Goal: Information Seeking & Learning: Check status

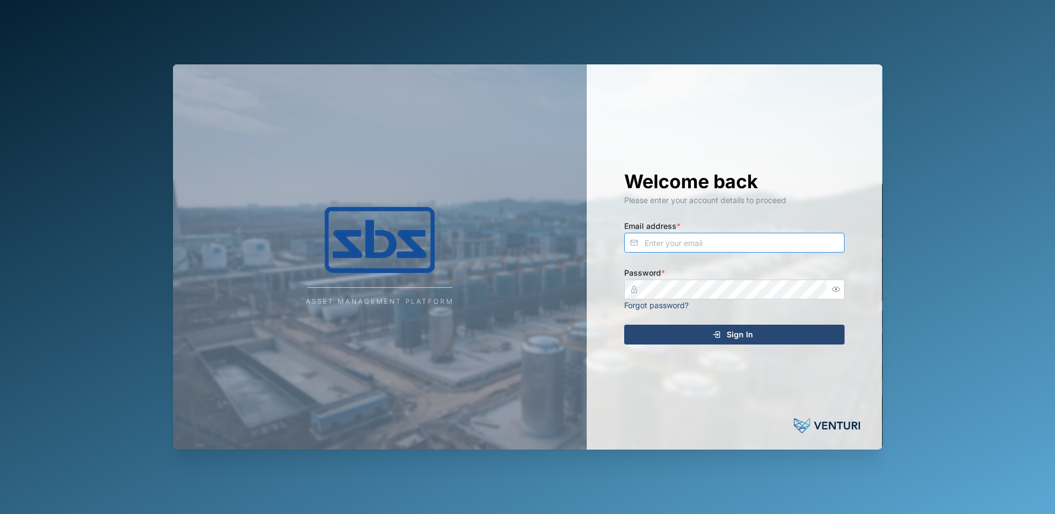
type input "[PERSON_NAME][EMAIL_ADDRESS][DOMAIN_NAME]"
click at [742, 337] on span "Sign In" at bounding box center [740, 335] width 26 height 19
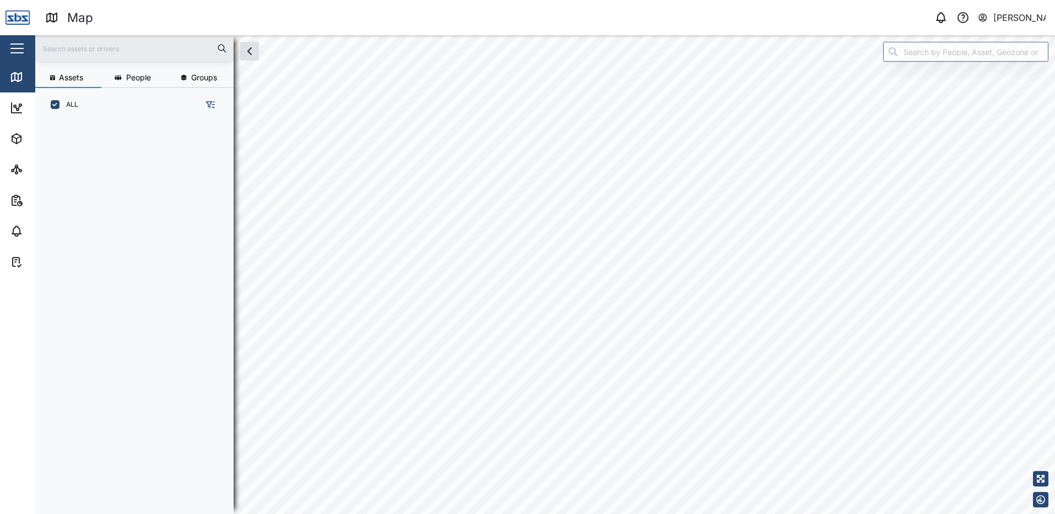
scroll to position [380, 172]
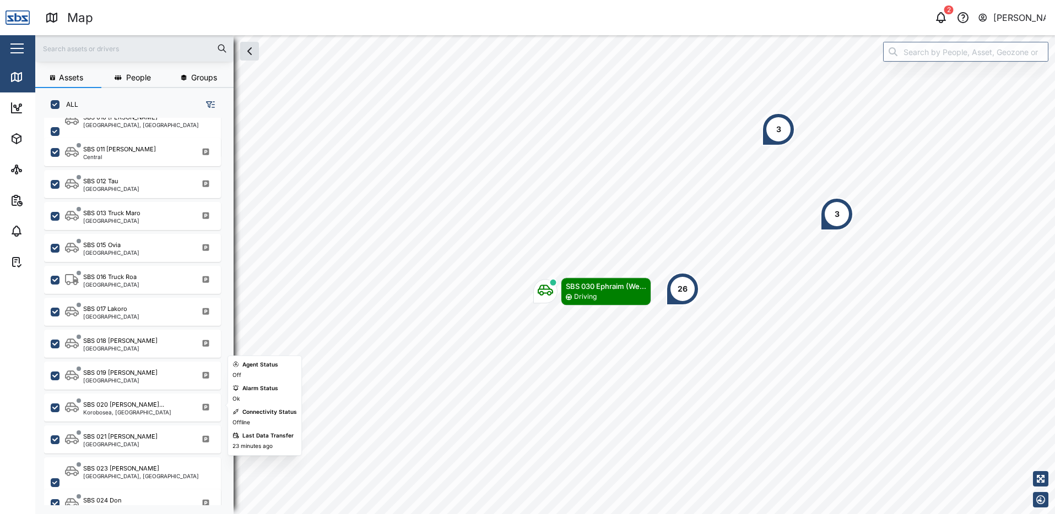
scroll to position [881, 0]
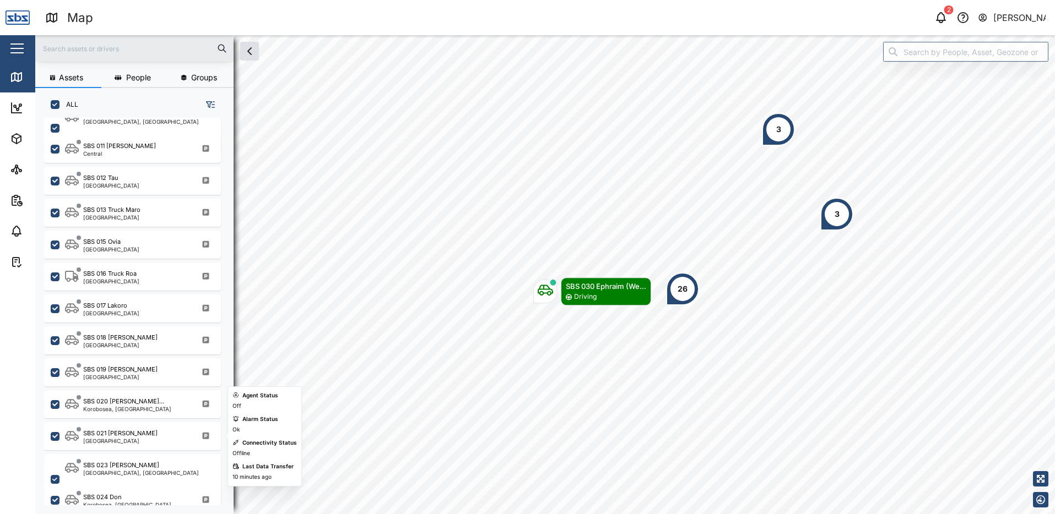
click at [131, 447] on div "SBS 021 Igo Hegoi Port Moresby" at bounding box center [132, 437] width 177 height 28
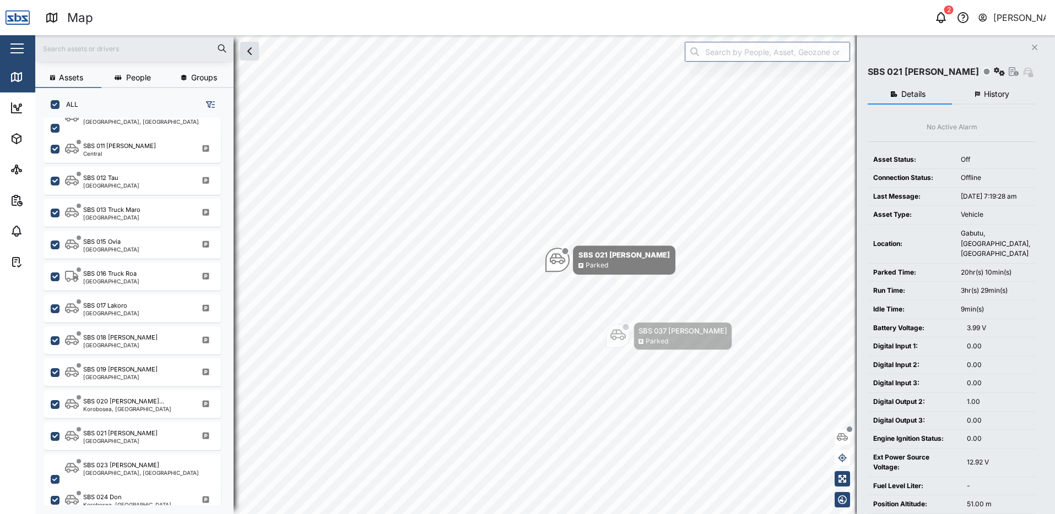
click at [983, 96] on button "History" at bounding box center [994, 95] width 84 height 20
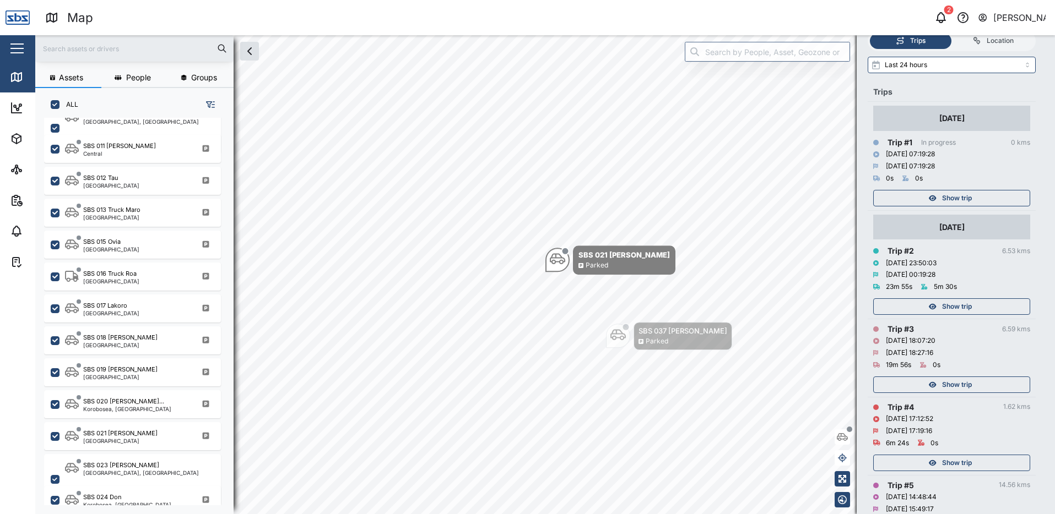
scroll to position [110, 0]
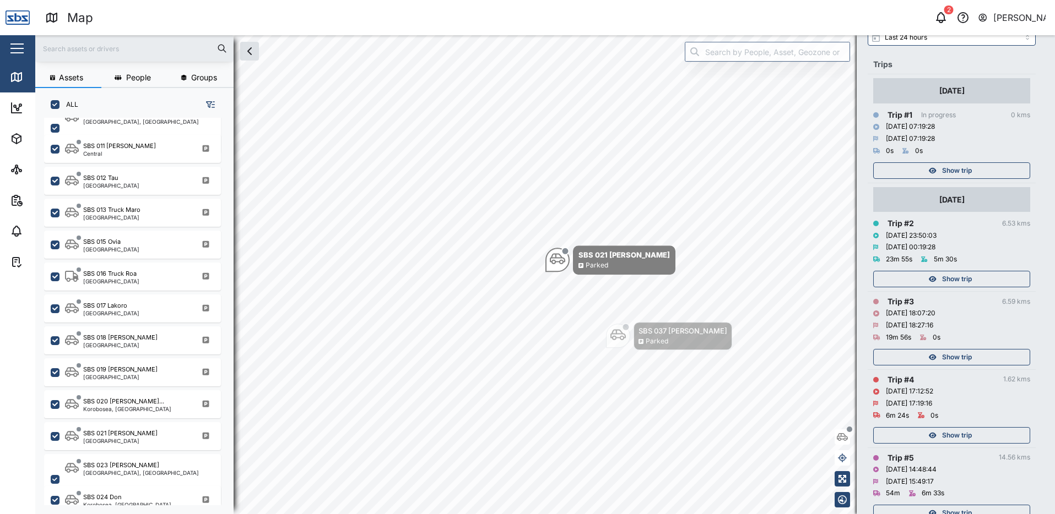
click at [954, 435] on span "Show trip" at bounding box center [957, 435] width 30 height 15
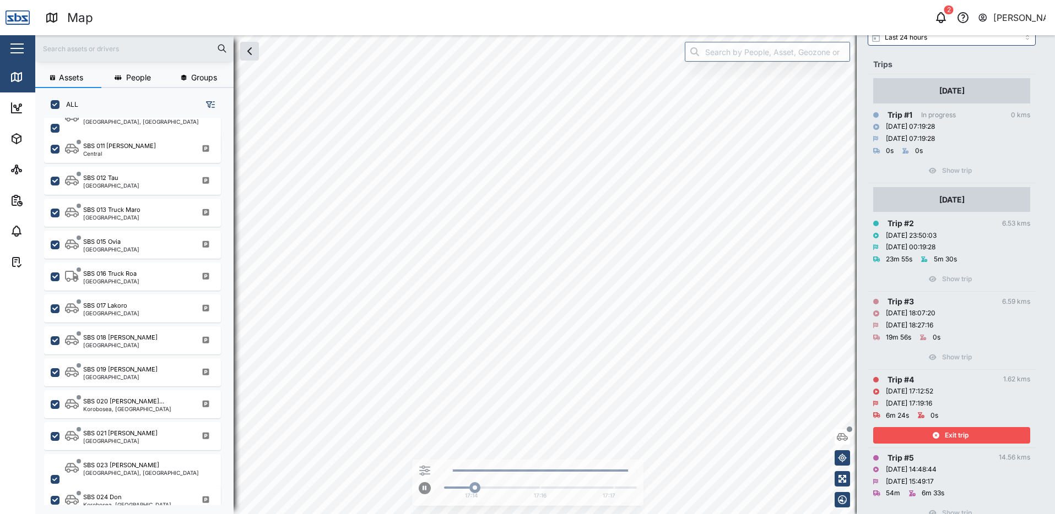
click at [954, 435] on span "Exit trip" at bounding box center [957, 435] width 24 height 15
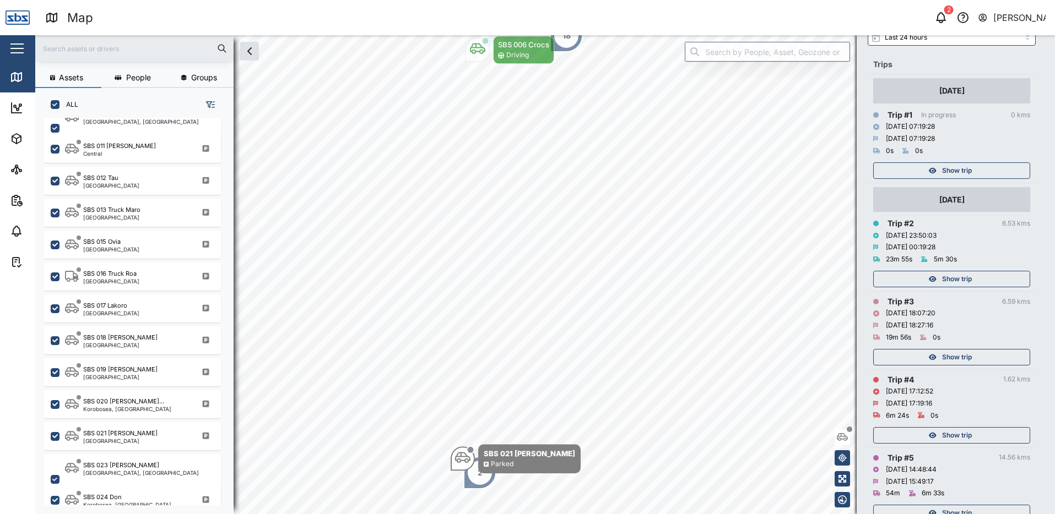
click at [955, 356] on span "Show trip" at bounding box center [957, 357] width 30 height 15
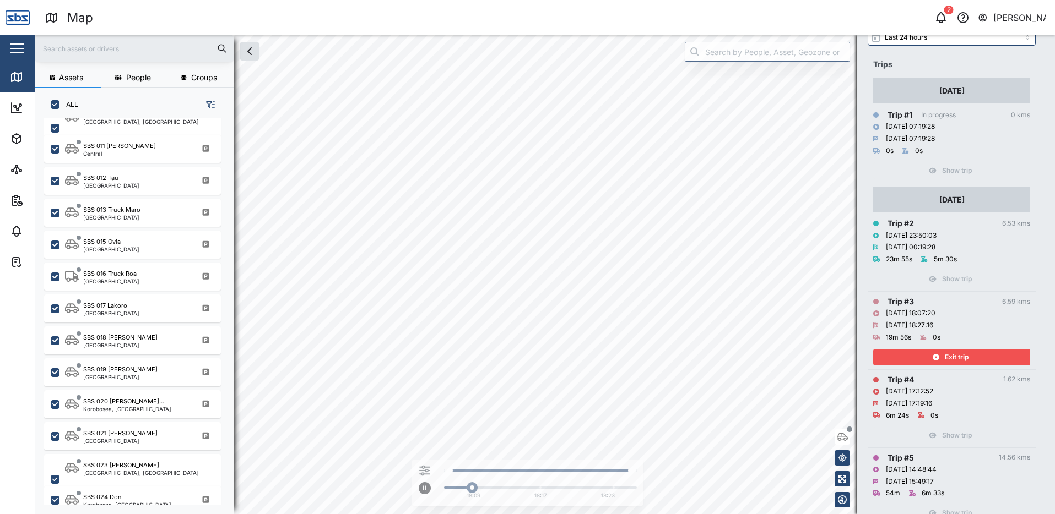
click at [955, 356] on span "Exit trip" at bounding box center [957, 357] width 24 height 15
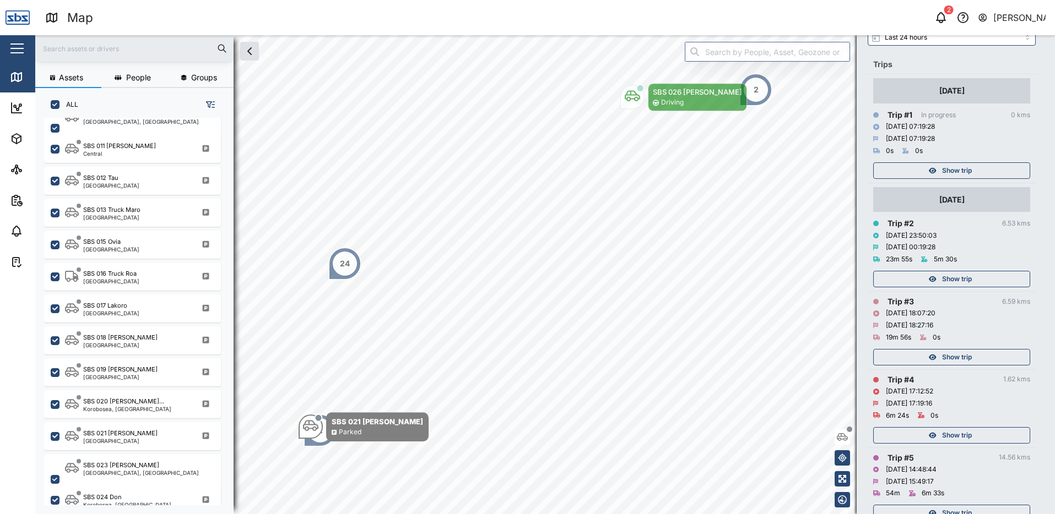
click at [954, 280] on span "Show trip" at bounding box center [957, 279] width 30 height 15
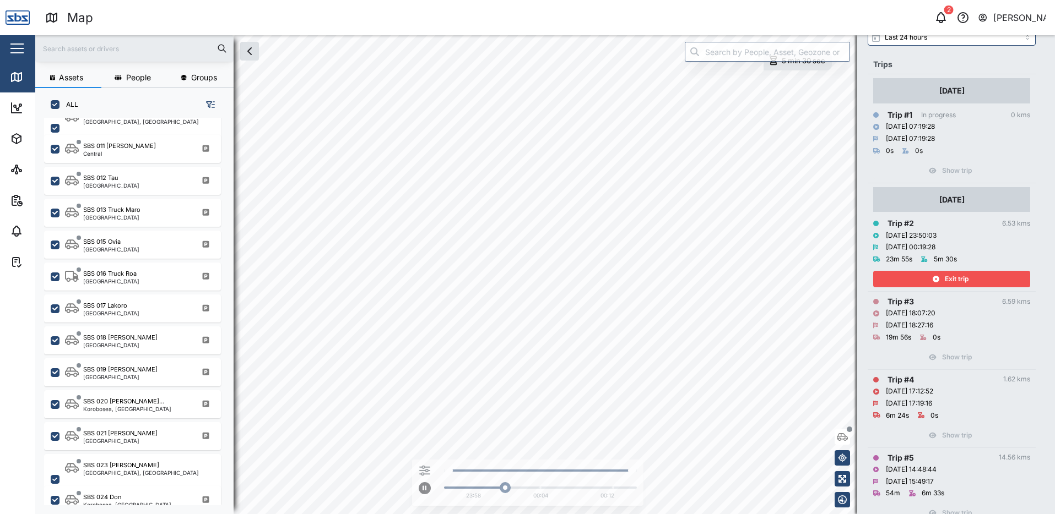
click at [954, 280] on span "Exit trip" at bounding box center [957, 279] width 24 height 15
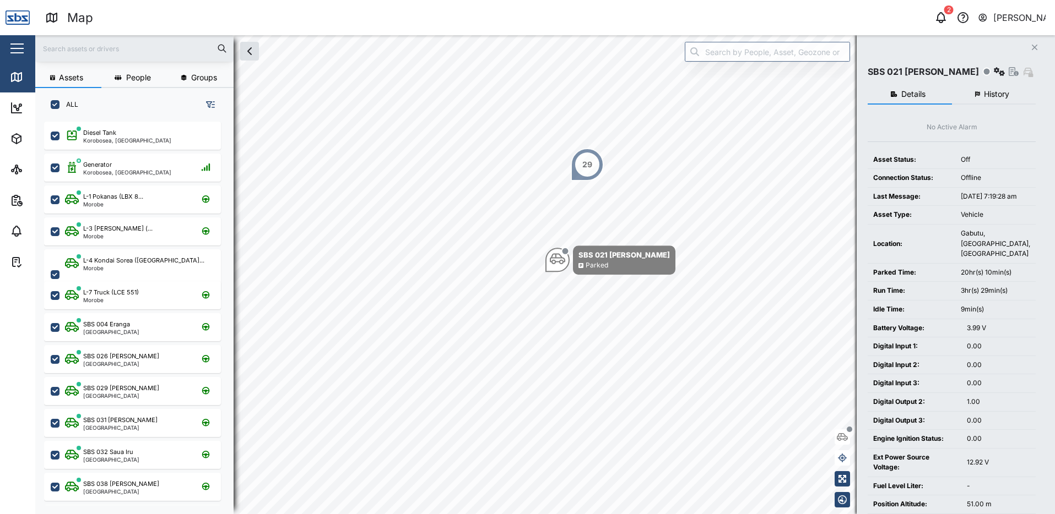
scroll to position [380, 172]
click at [986, 92] on span "History" at bounding box center [996, 94] width 25 height 8
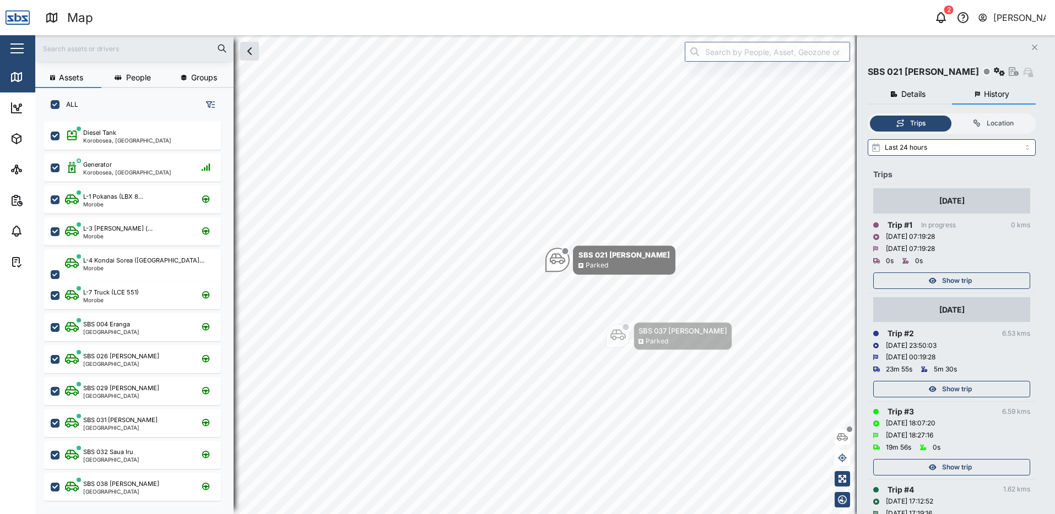
click at [973, 393] on div "Show trip" at bounding box center [950, 389] width 143 height 15
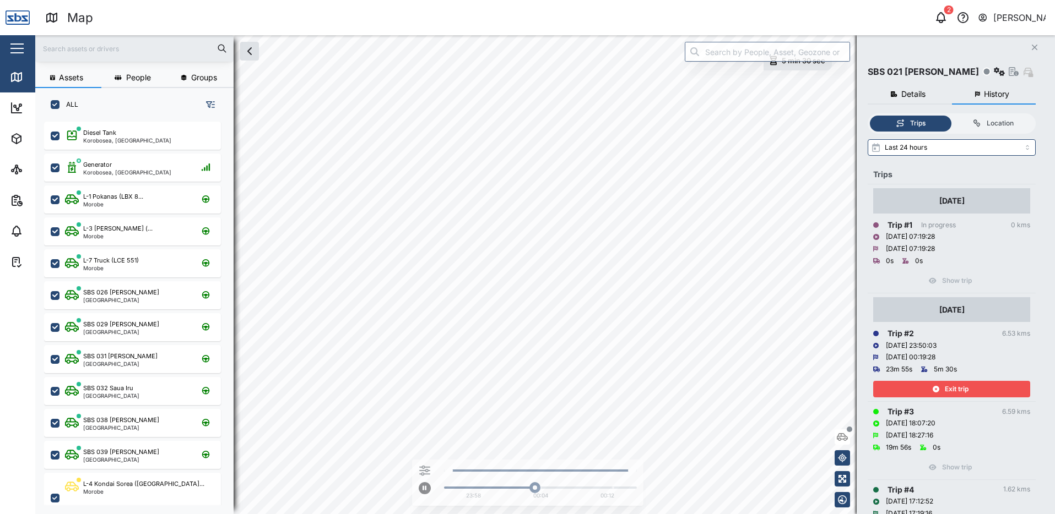
click at [1035, 48] on icon "button" at bounding box center [1035, 48] width 6 height 6
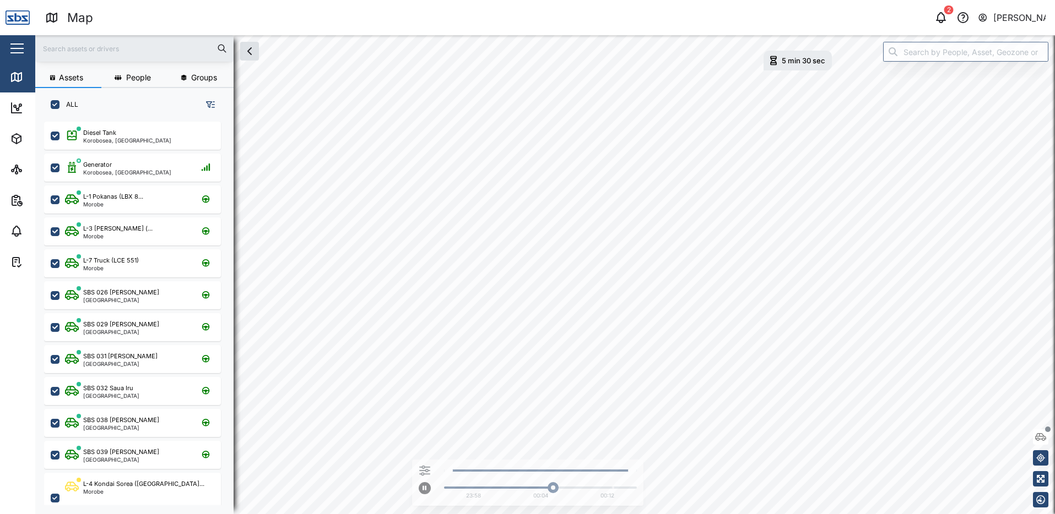
click at [999, 12] on div "[PERSON_NAME]" at bounding box center [1019, 18] width 53 height 14
click at [983, 69] on div "Sign Out" at bounding box center [977, 70] width 119 height 13
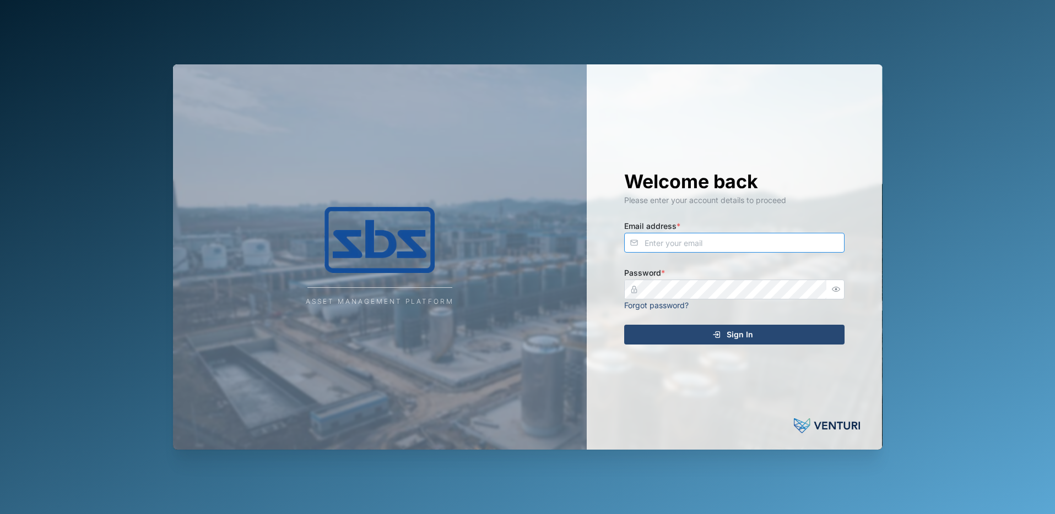
type input "[PERSON_NAME][EMAIL_ADDRESS][DOMAIN_NAME]"
